Goal: Task Accomplishment & Management: Complete application form

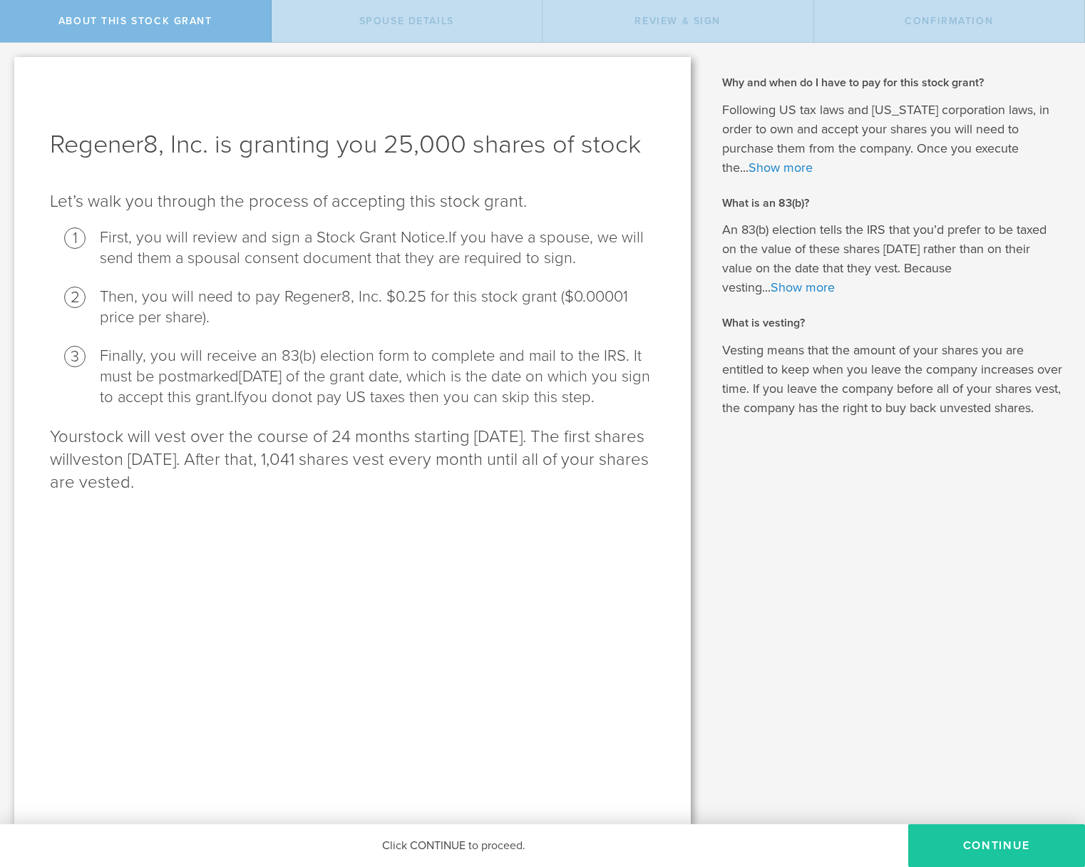
click at [973, 846] on button "CONTINUE" at bounding box center [996, 845] width 177 height 43
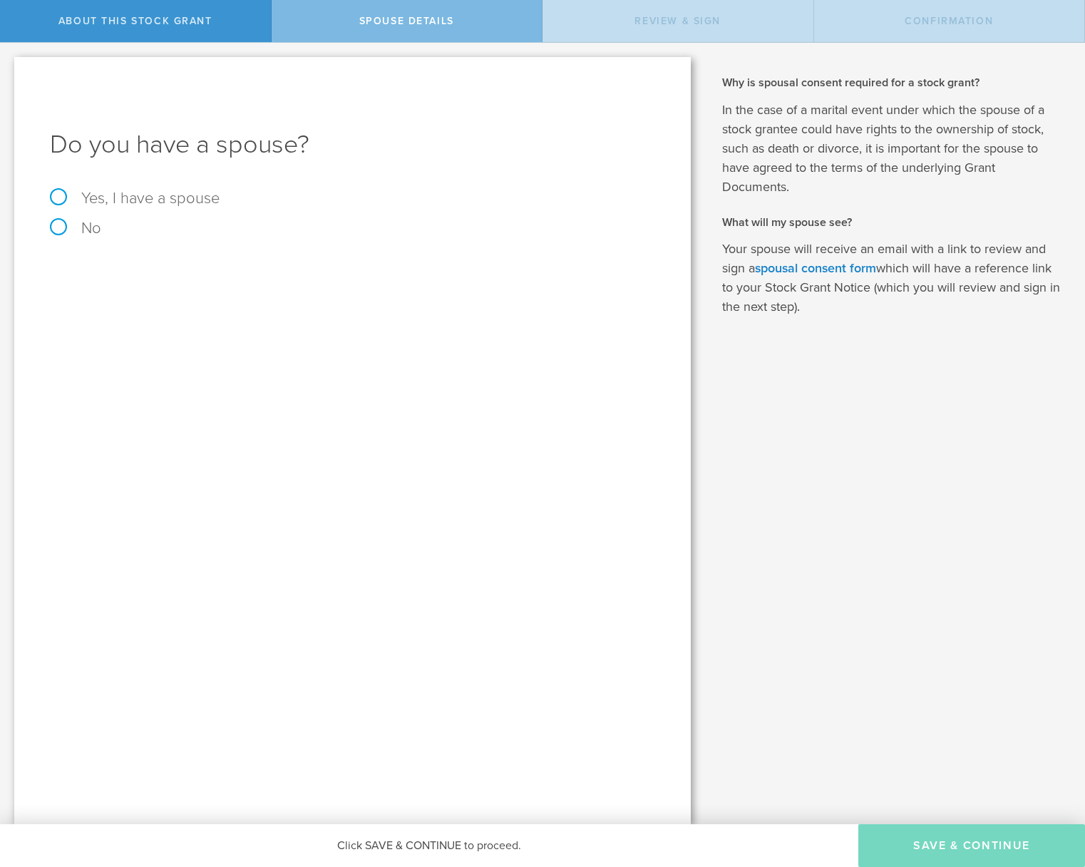
click at [59, 227] on label "No" at bounding box center [352, 228] width 605 height 16
click at [9, 66] on input "No" at bounding box center [4, 54] width 9 height 23
radio input "true"
click at [922, 837] on button "Save & Continue" at bounding box center [971, 845] width 227 height 43
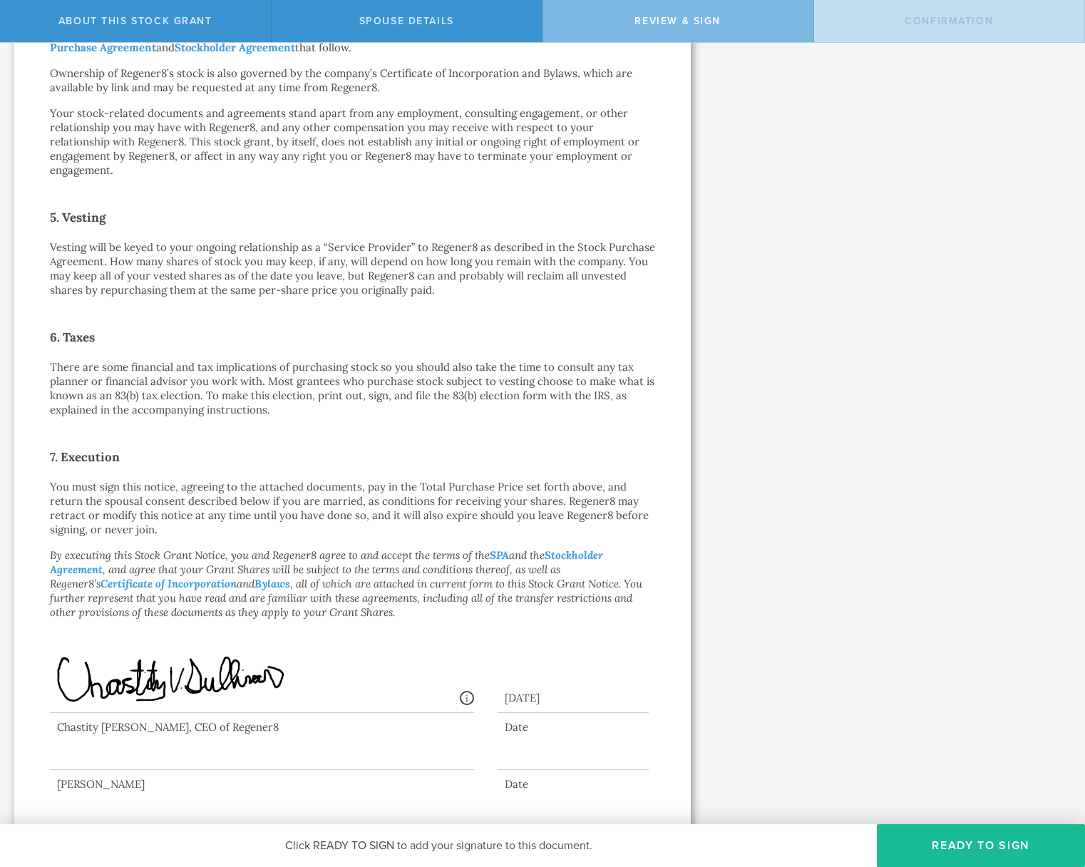
scroll to position [720, 0]
click at [223, 740] on div at bounding box center [262, 741] width 424 height 57
click at [147, 735] on div at bounding box center [262, 741] width 424 height 57
click at [964, 863] on button "Ready to Sign" at bounding box center [981, 845] width 208 height 43
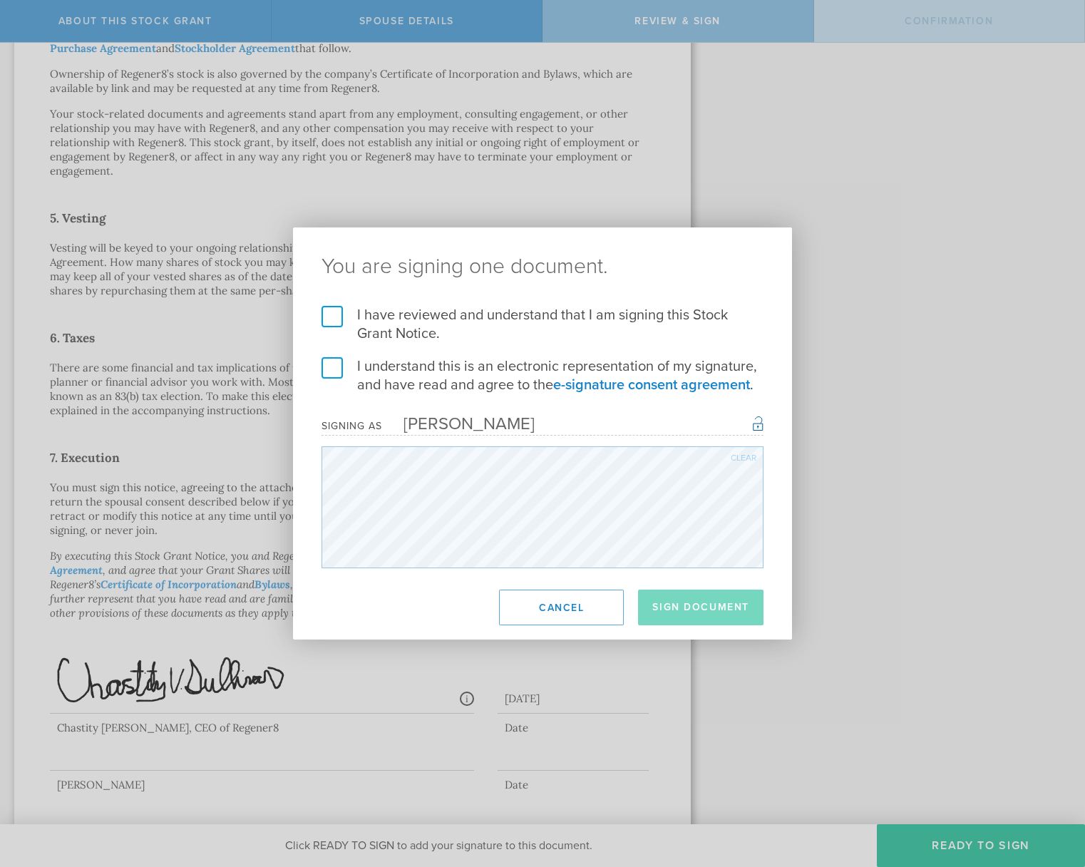
click at [338, 316] on label "I have reviewed and understand that I am signing this Stock Grant Notice." at bounding box center [542, 324] width 442 height 37
click at [0, 0] on input "I have reviewed and understand that I am signing this Stock Grant Notice." at bounding box center [0, 0] width 0 height 0
click at [336, 366] on label "I understand this is an electronic representation of my signature, and have rea…" at bounding box center [542, 375] width 442 height 37
click at [0, 0] on input "I understand this is an electronic representation of my signature, and have rea…" at bounding box center [0, 0] width 0 height 0
click at [740, 457] on div "Clear" at bounding box center [744, 457] width 26 height 9
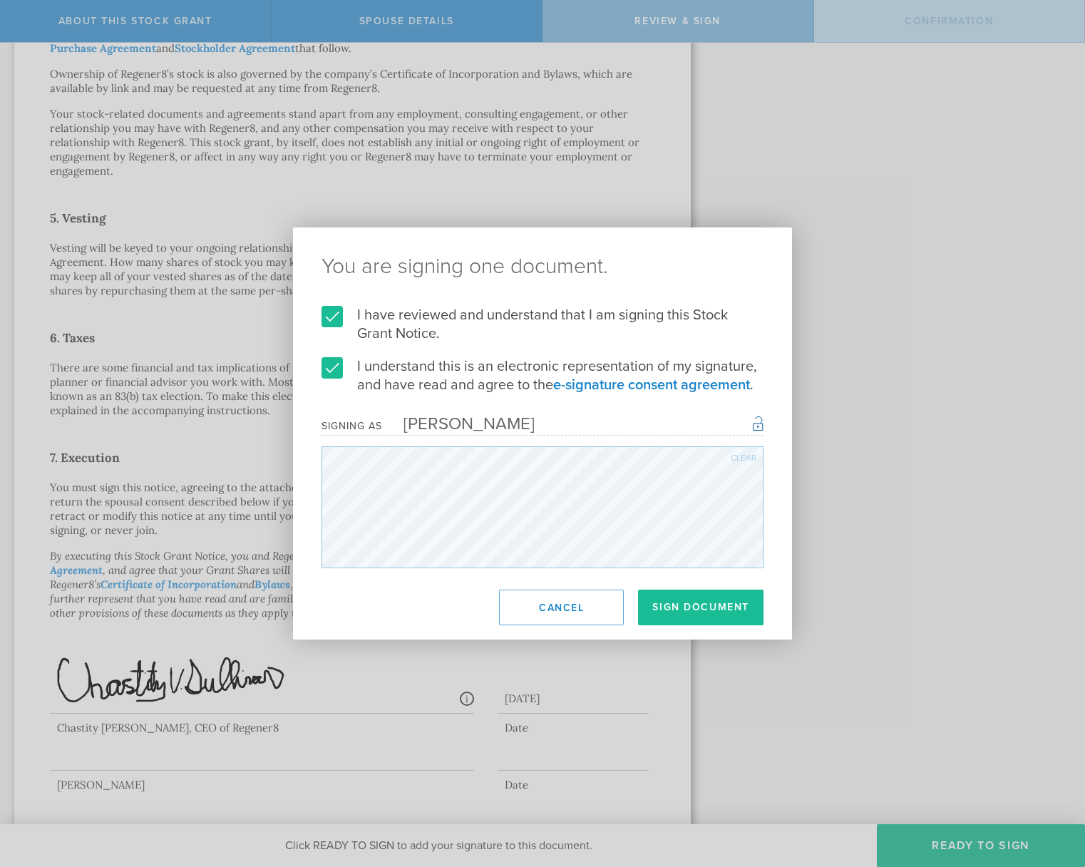
scroll to position [0, 0]
click at [742, 458] on div "Clear" at bounding box center [744, 457] width 26 height 9
click at [696, 607] on button "Sign Document" at bounding box center [700, 607] width 125 height 36
